Goal: Task Accomplishment & Management: Complete application form

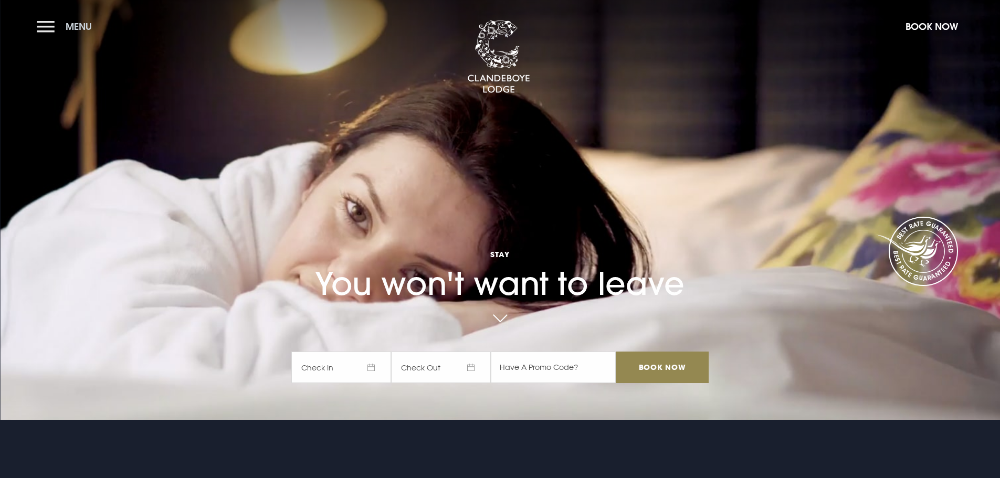
click at [68, 32] on span "Menu" at bounding box center [79, 26] width 26 height 12
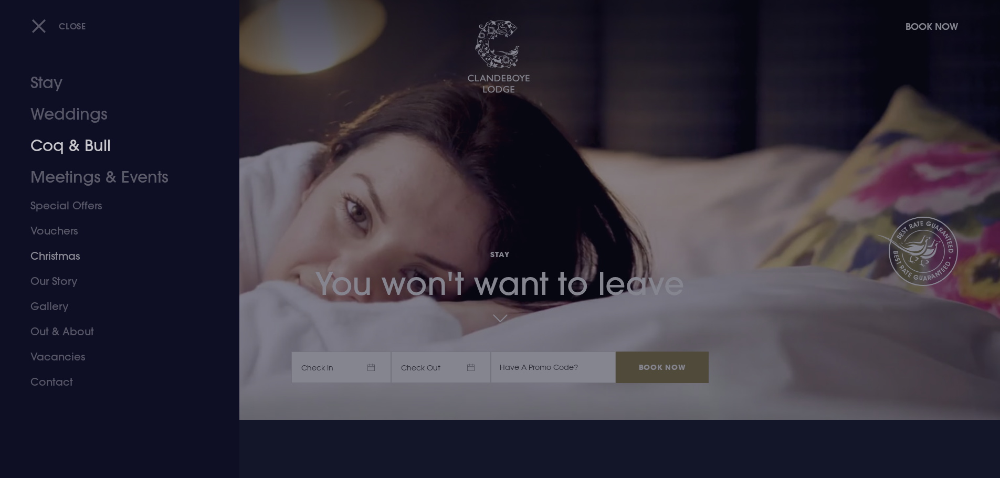
click at [53, 117] on link "Weddings" at bounding box center [113, 114] width 166 height 31
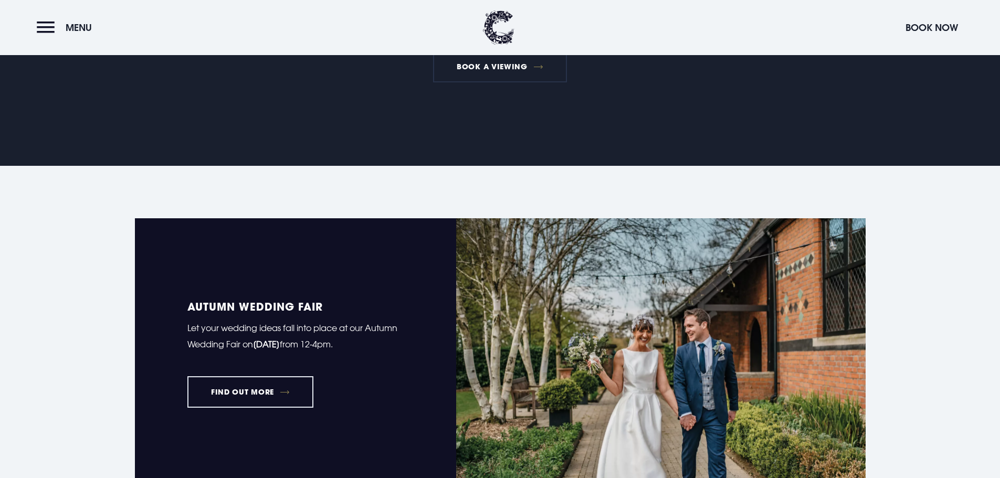
scroll to position [525, 0]
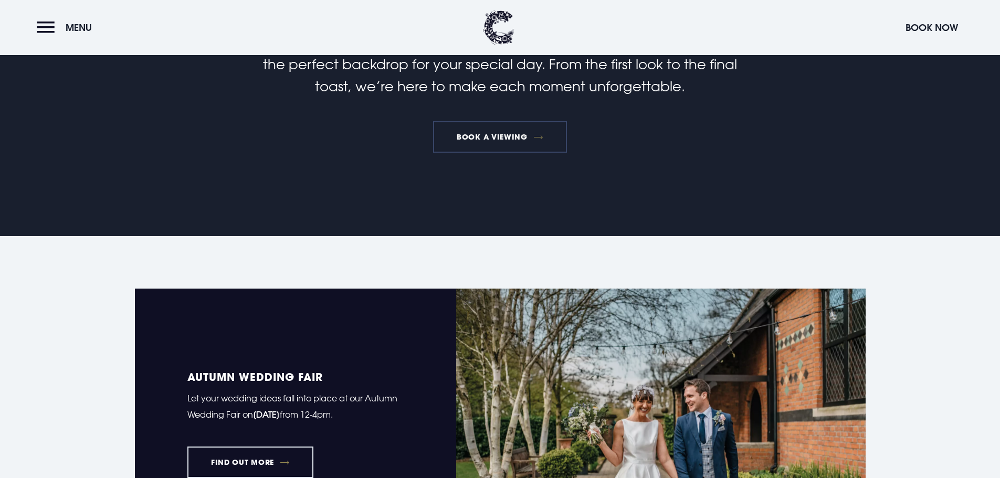
click at [486, 145] on link "Book a viewing" at bounding box center [500, 136] width 134 height 31
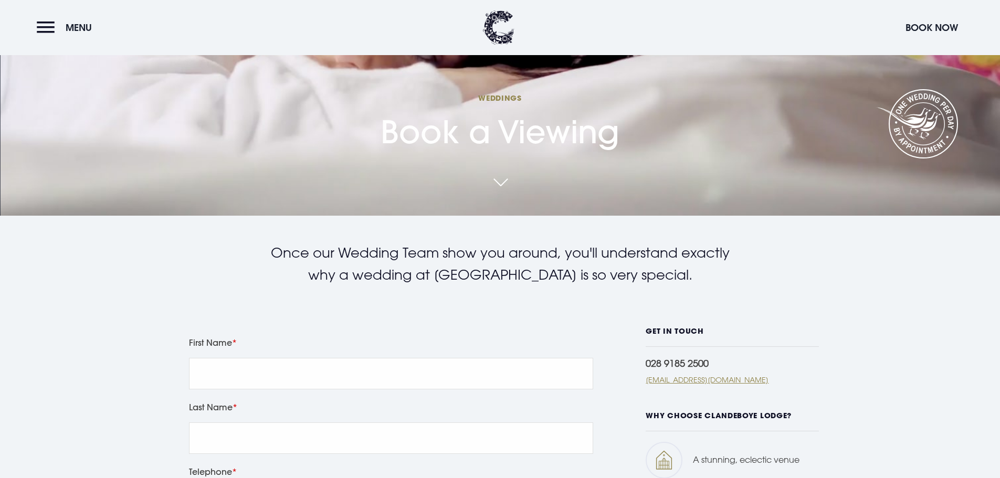
scroll to position [472, 0]
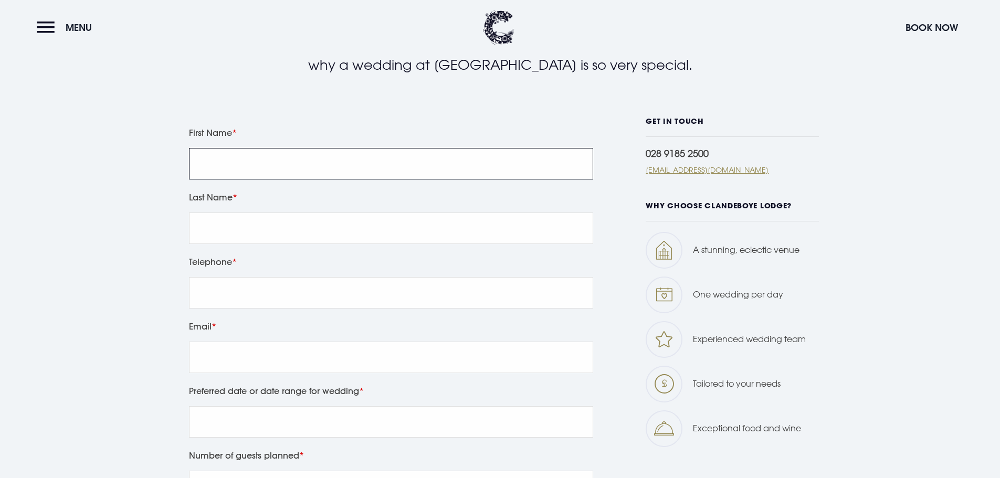
click at [225, 157] on input "First Name" at bounding box center [391, 163] width 404 height 31
type input "Alice"
type input "Kelly"
type input "07544851468"
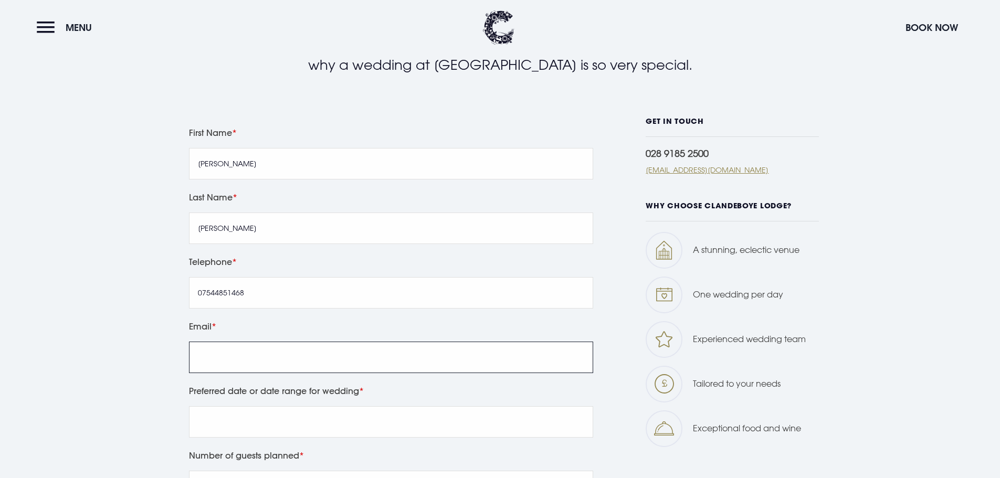
type input "alicekelly539@gmail.com"
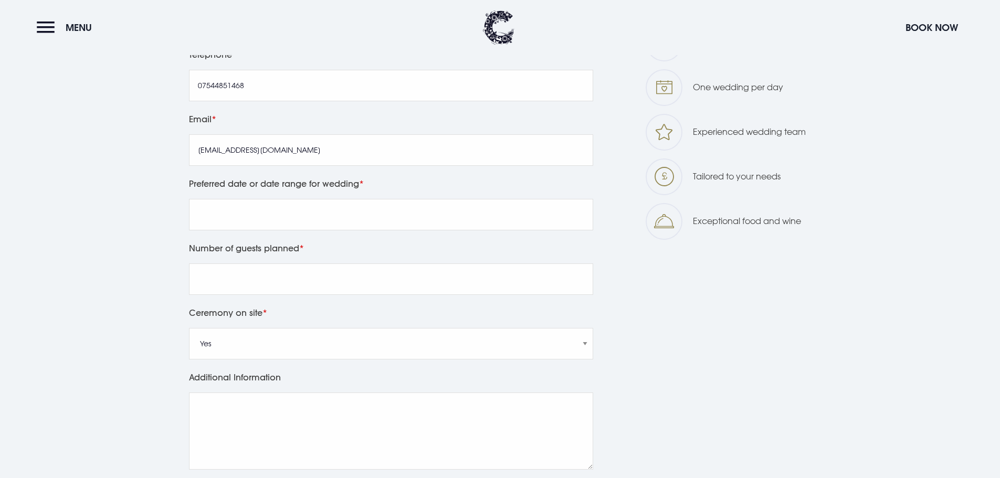
scroll to position [682, 0]
click at [287, 214] on input "Preferred date or date range for wedding" at bounding box center [391, 211] width 404 height 31
type input "23/04/2025"
click at [280, 285] on input "Number of guests planned" at bounding box center [391, 276] width 404 height 31
type input "200"
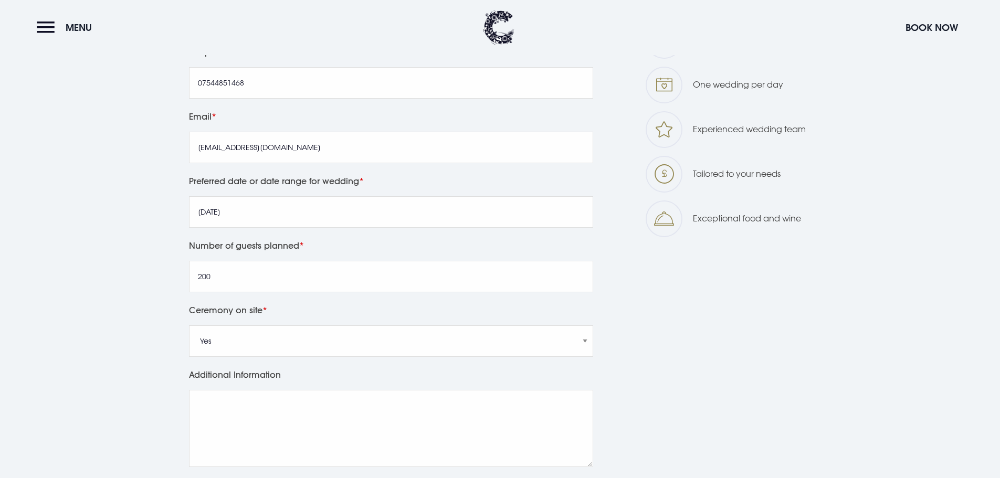
click at [246, 369] on label "Additional Information" at bounding box center [391, 374] width 404 height 15
click at [246, 390] on textarea "Additional Information" at bounding box center [391, 428] width 404 height 77
drag, startPoint x: 242, startPoint y: 348, endPoint x: 242, endPoint y: 356, distance: 7.3
click at [242, 348] on select "Yes No" at bounding box center [391, 340] width 404 height 31
select select "No"
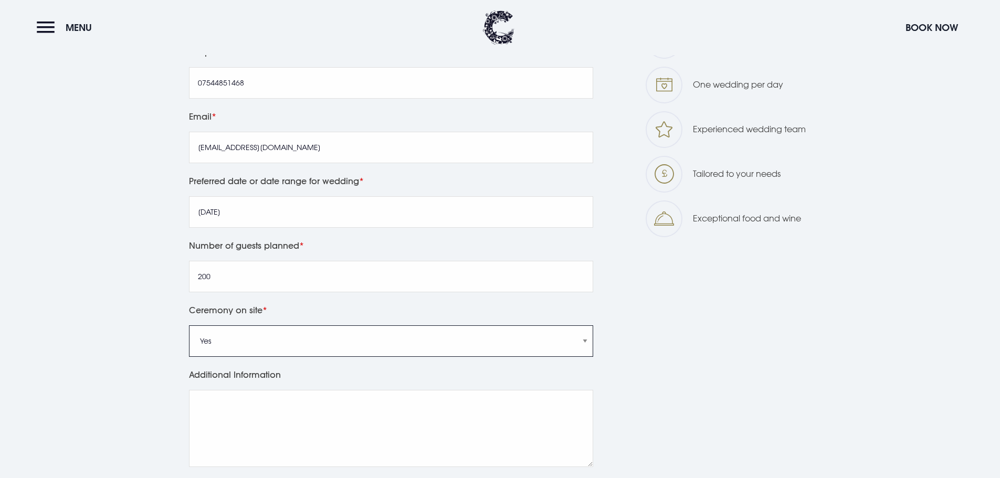
click at [189, 325] on select "Yes No" at bounding box center [391, 340] width 404 height 31
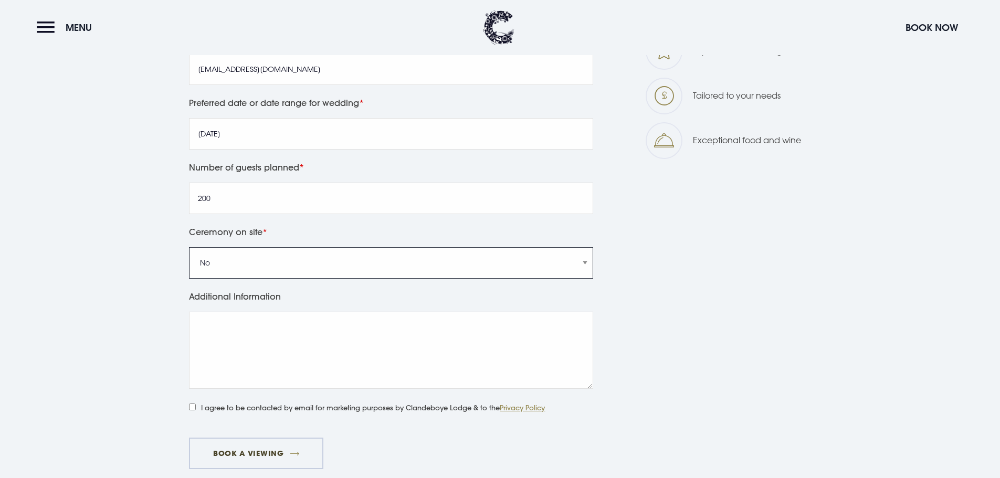
scroll to position [840, 0]
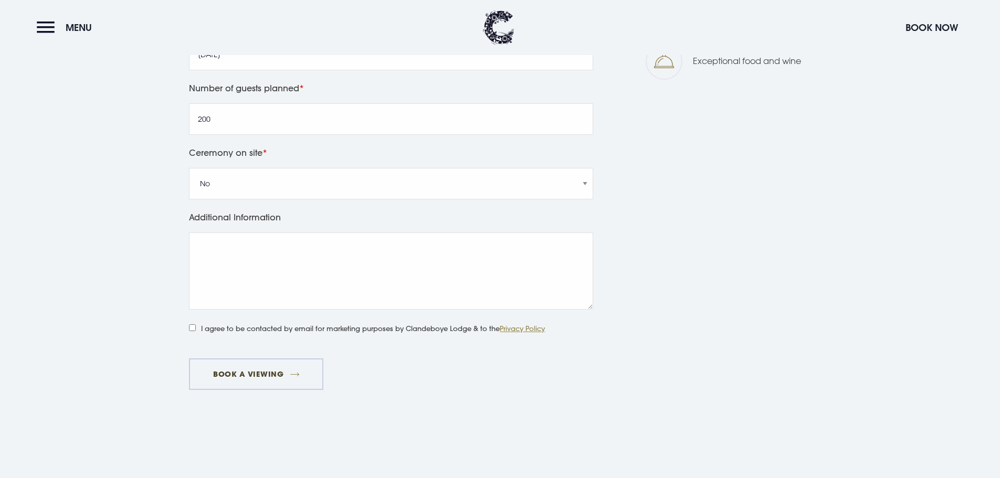
click at [248, 375] on button "Book a viewing" at bounding box center [256, 373] width 134 height 31
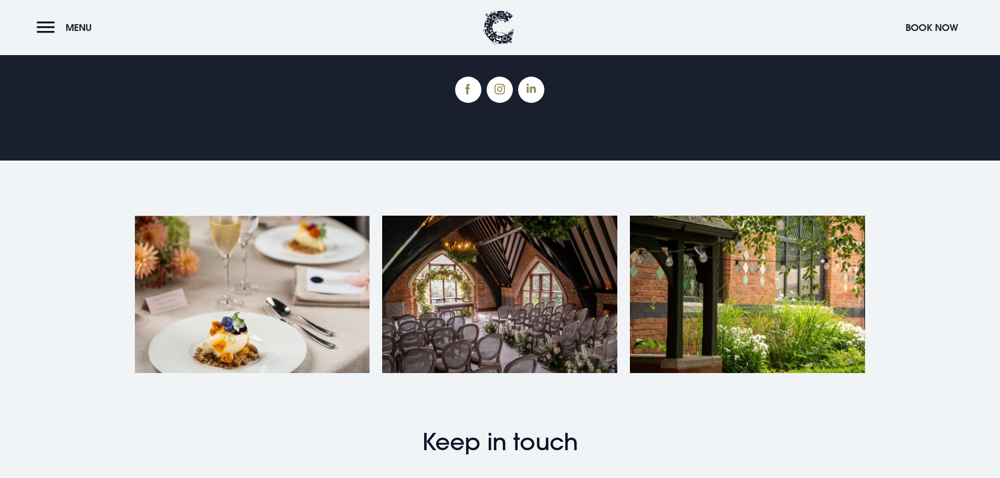
scroll to position [525, 0]
